Goal: Find specific page/section: Find specific page/section

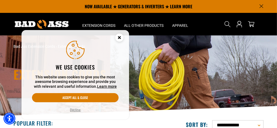
click at [78, 111] on button "Decline" at bounding box center [76, 110] width 14 height 5
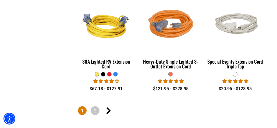
scroll to position [1148, 0]
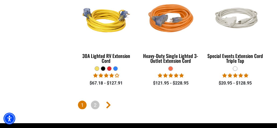
click at [109, 102] on icon "Next page" at bounding box center [108, 105] width 5 height 7
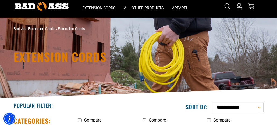
scroll to position [54, 0]
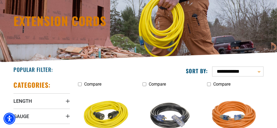
click at [258, 72] on select "**********" at bounding box center [237, 72] width 51 height 10
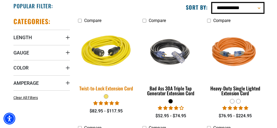
scroll to position [125, 0]
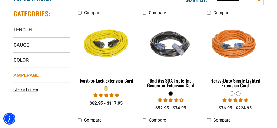
click at [66, 76] on icon "Amperage" at bounding box center [68, 75] width 4 height 4
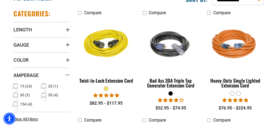
click at [45, 85] on icon at bounding box center [44, 86] width 4 height 7
